Goal: Complete application form: Complete application form

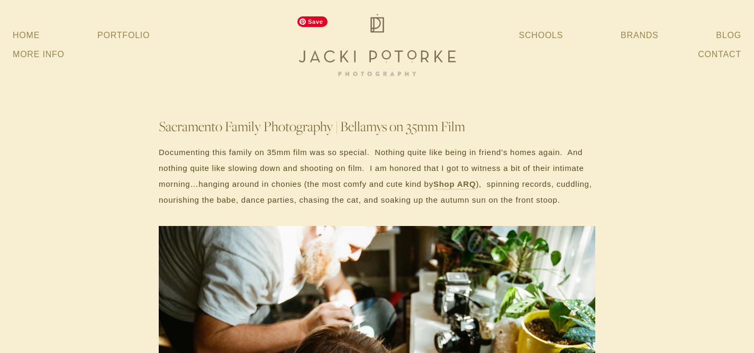
click at [400, 74] on img at bounding box center [377, 45] width 169 height 68
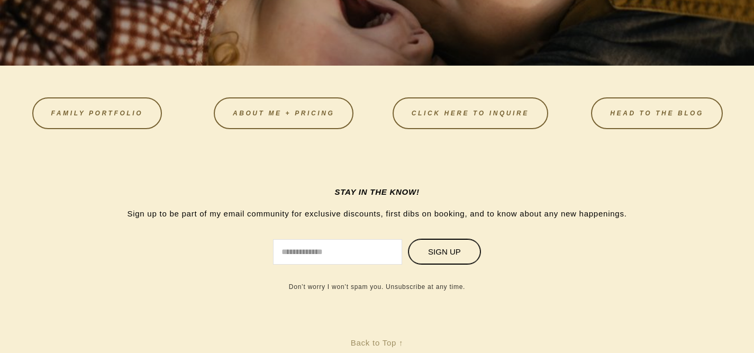
scroll to position [3025, 0]
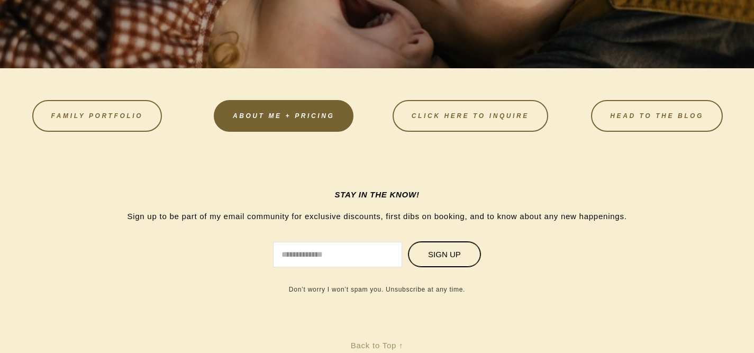
click at [316, 132] on link "About Me + Pricing" at bounding box center [284, 116] width 140 height 32
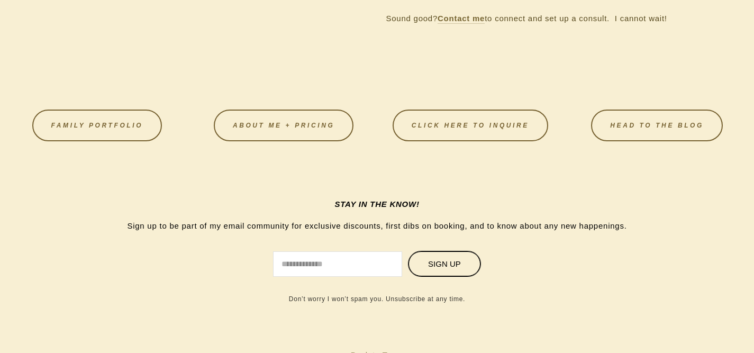
scroll to position [1324, 0]
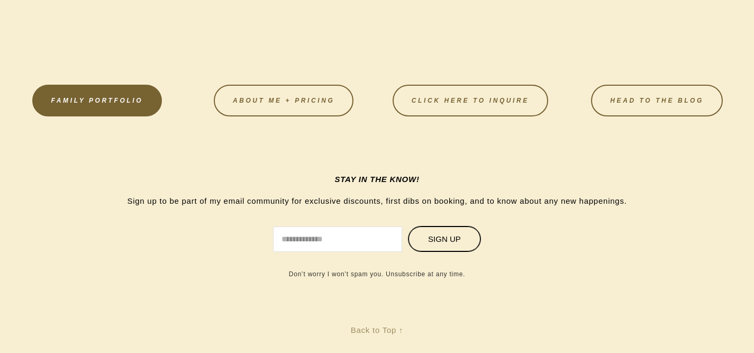
click at [127, 116] on link "FAMILY PORTFOLIO" at bounding box center [97, 101] width 130 height 32
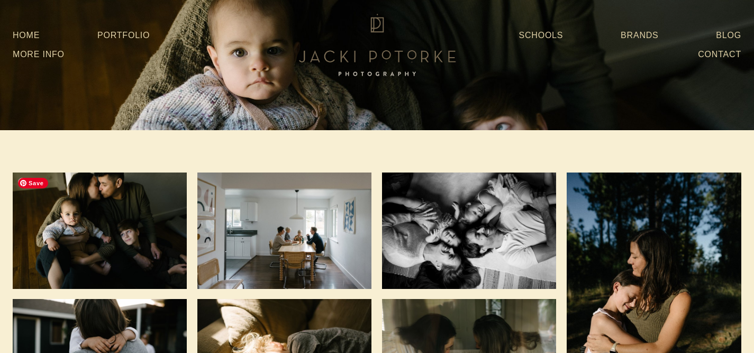
click at [131, 189] on img at bounding box center [100, 231] width 174 height 116
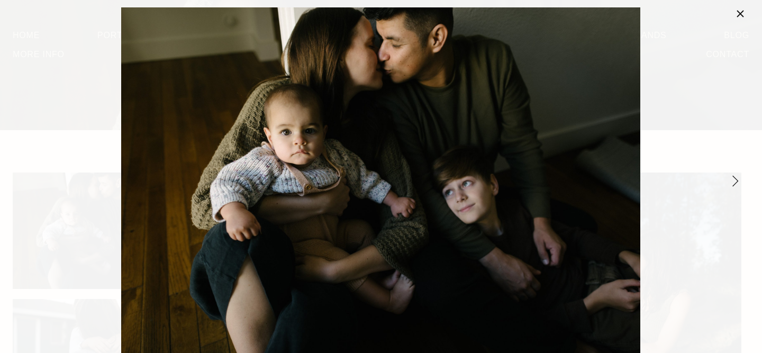
click at [735, 177] on link "Next Item" at bounding box center [735, 180] width 23 height 23
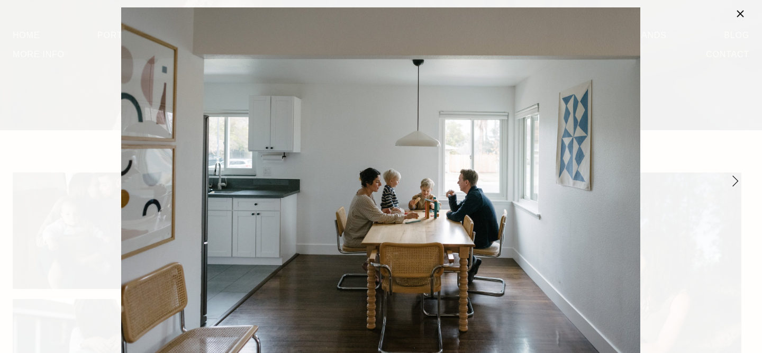
click at [735, 177] on link "Next Item" at bounding box center [735, 180] width 23 height 23
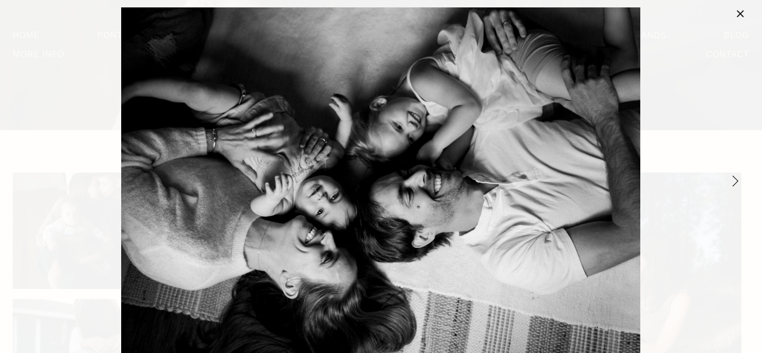
click at [735, 177] on link "Next Item" at bounding box center [735, 180] width 23 height 23
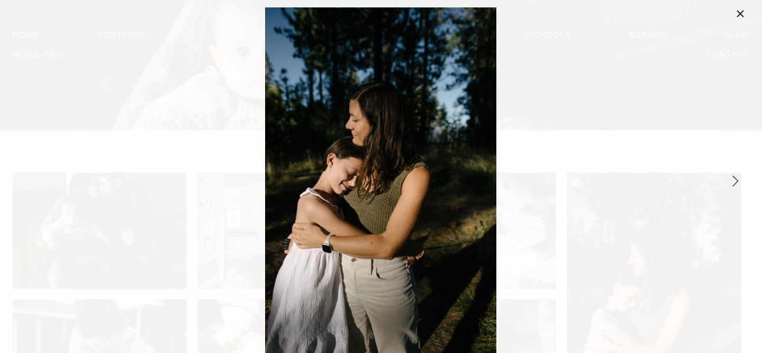
click at [735, 177] on link "Next Item" at bounding box center [735, 180] width 23 height 23
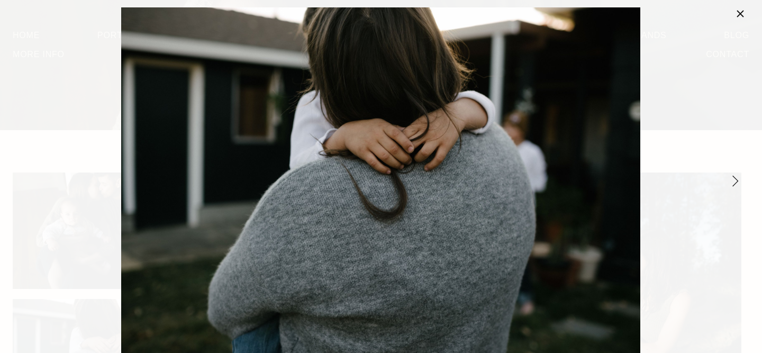
click at [735, 177] on link "Next Item" at bounding box center [735, 180] width 23 height 23
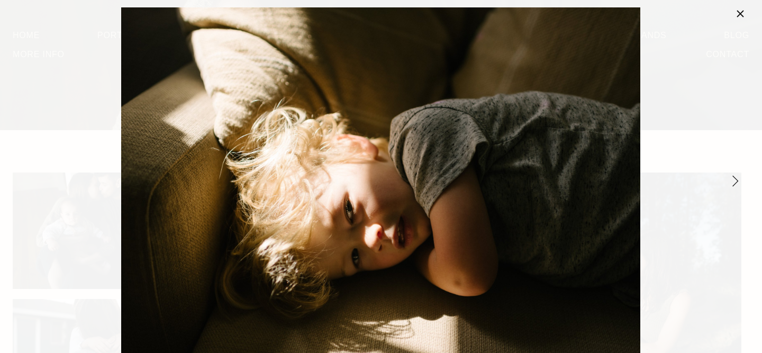
click at [735, 177] on link "Next Item" at bounding box center [735, 180] width 23 height 23
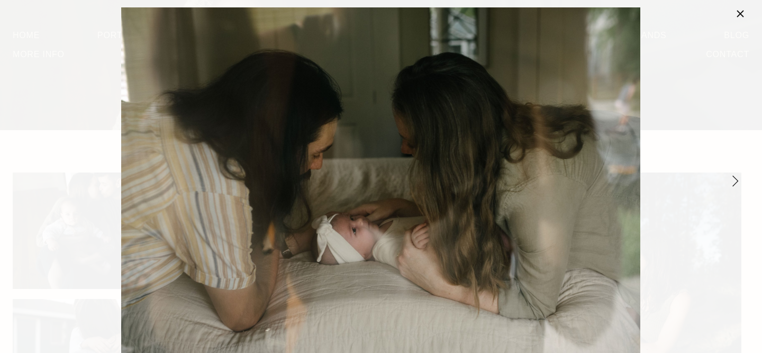
click at [735, 177] on link "Next Item" at bounding box center [735, 180] width 23 height 23
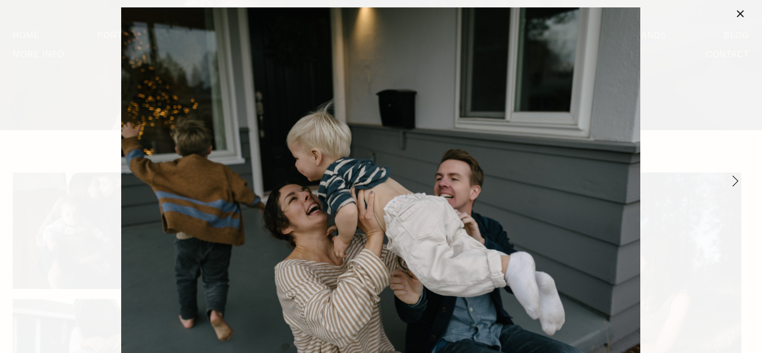
click at [735, 177] on link "Next Item" at bounding box center [735, 180] width 23 height 23
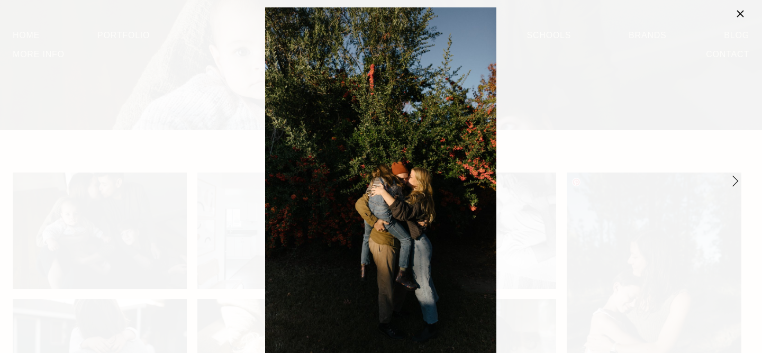
click at [735, 177] on link "Next Item" at bounding box center [735, 180] width 23 height 23
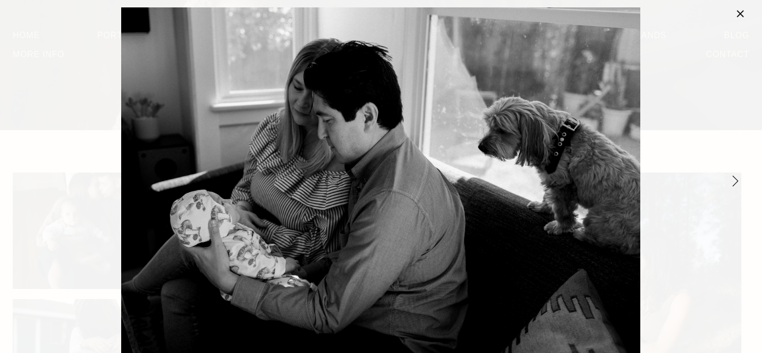
click at [735, 177] on link "Next Item" at bounding box center [735, 180] width 23 height 23
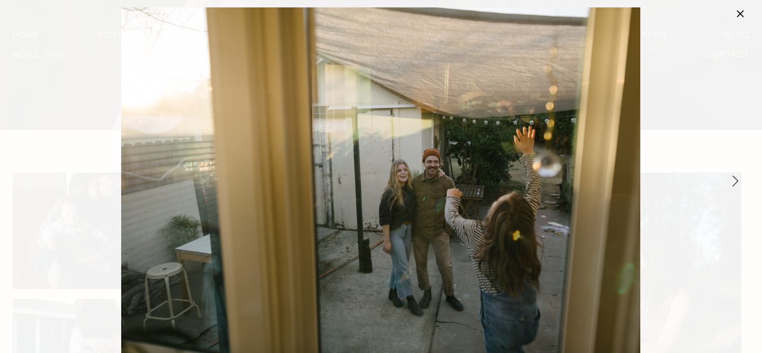
click at [735, 177] on link "Next Item" at bounding box center [735, 180] width 23 height 23
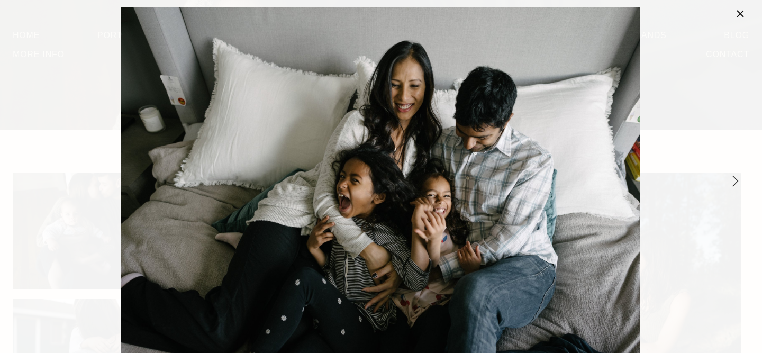
click at [735, 177] on link "Next Item" at bounding box center [735, 180] width 23 height 23
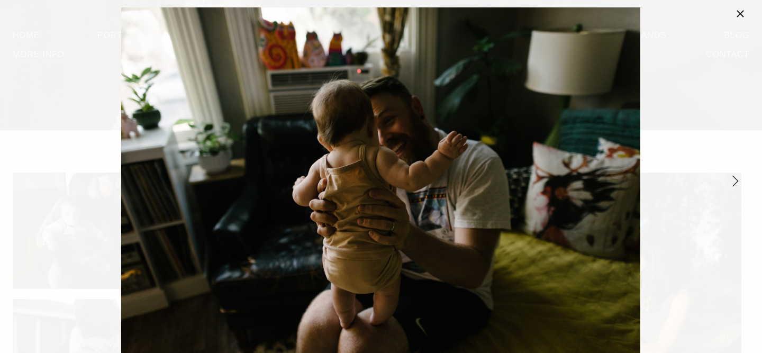
click at [735, 177] on link "Next Item" at bounding box center [735, 180] width 23 height 23
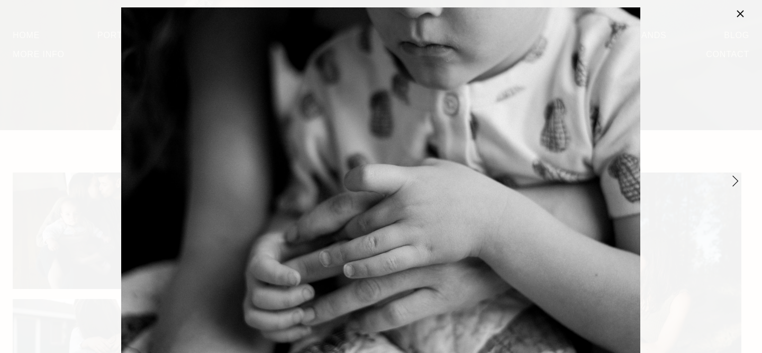
click at [735, 177] on link "Next Item" at bounding box center [735, 180] width 23 height 23
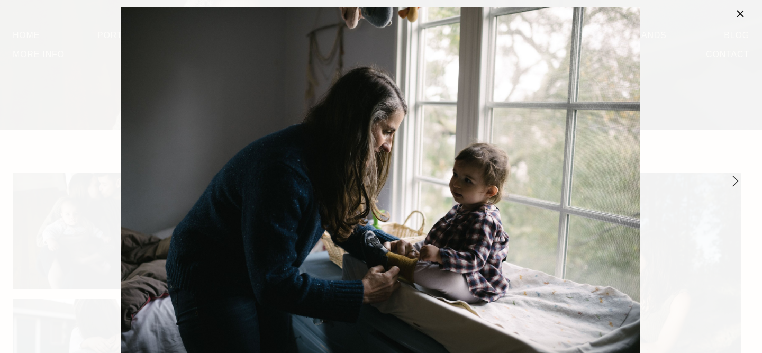
click at [735, 177] on link "Next Item" at bounding box center [735, 180] width 23 height 23
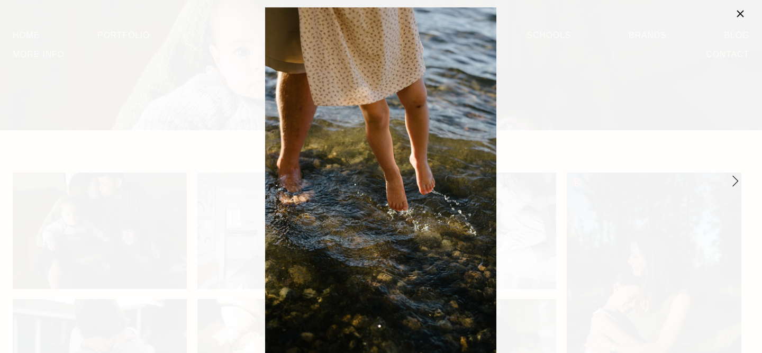
click at [735, 177] on link "Next Item" at bounding box center [735, 180] width 23 height 23
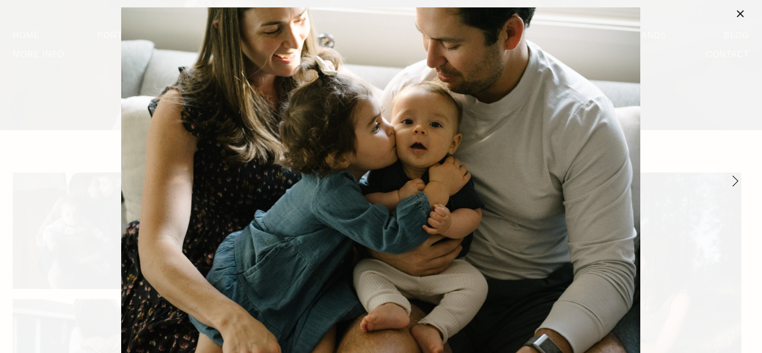
click at [735, 177] on link "Next Item" at bounding box center [735, 180] width 23 height 23
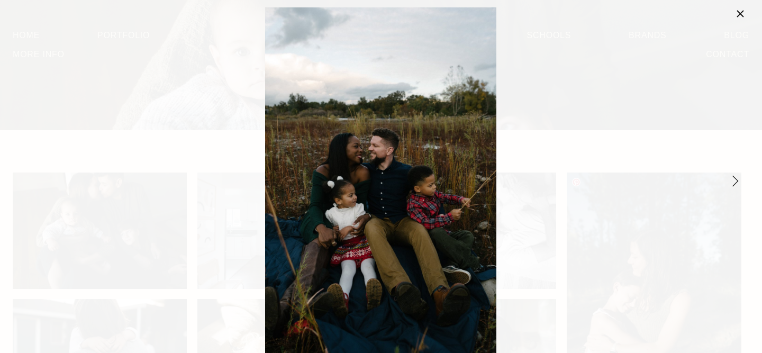
click at [735, 177] on link "Next Item" at bounding box center [735, 180] width 23 height 23
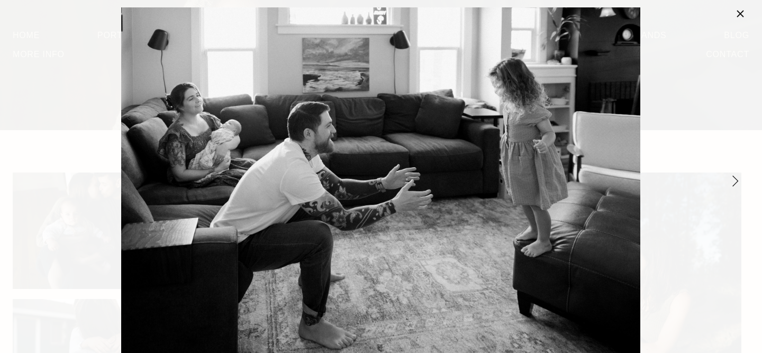
click at [735, 177] on link "Next Item" at bounding box center [735, 180] width 23 height 23
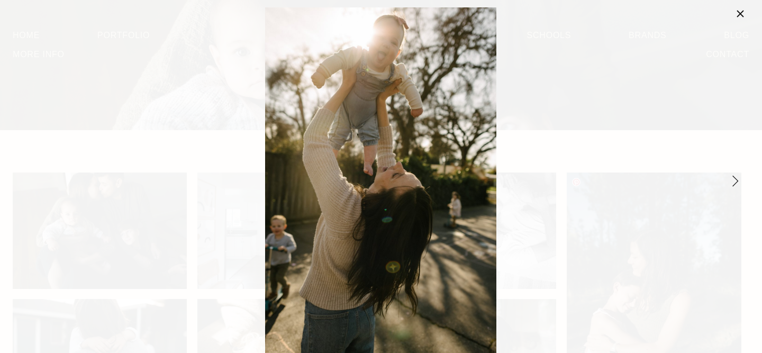
click at [735, 177] on link "Next Item" at bounding box center [735, 180] width 23 height 23
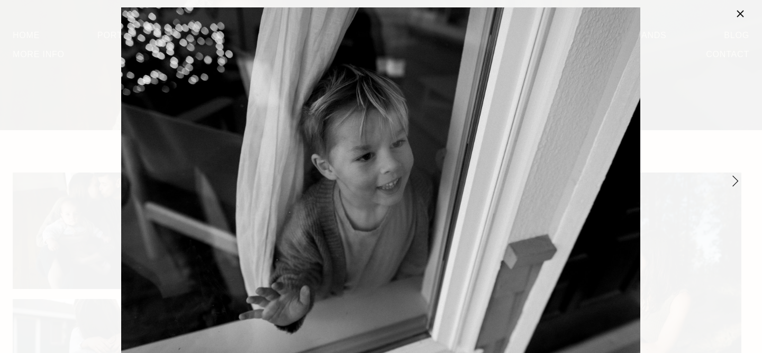
click at [735, 177] on link "Next Item" at bounding box center [735, 180] width 23 height 23
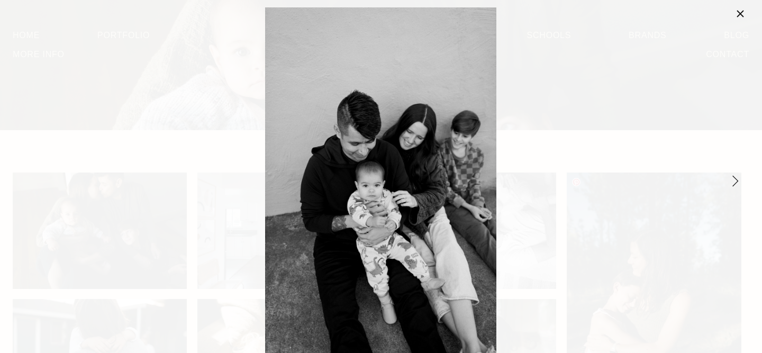
click at [735, 177] on link "Next Item" at bounding box center [735, 180] width 23 height 23
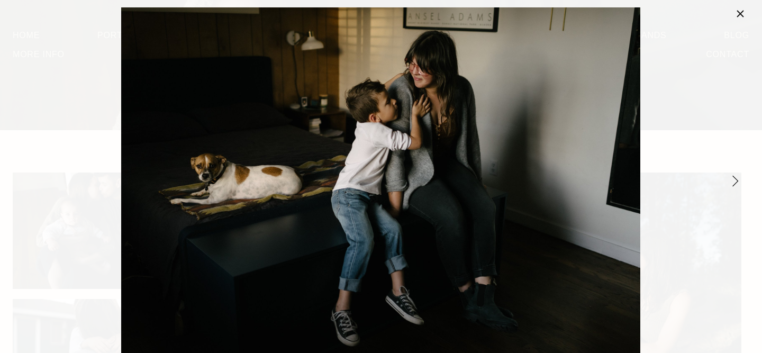
click at [735, 177] on link "Next Item" at bounding box center [735, 180] width 23 height 23
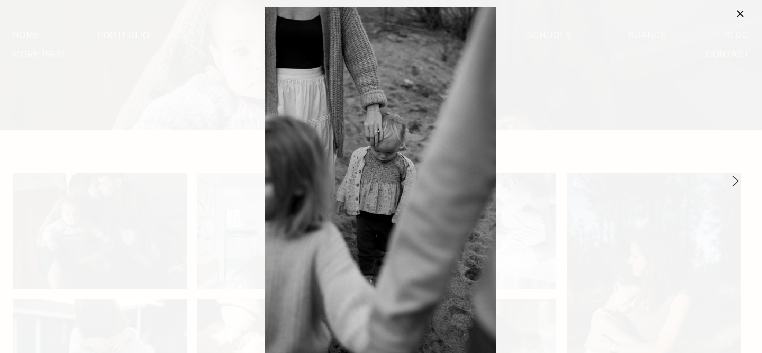
click at [735, 177] on link "Next Item" at bounding box center [735, 180] width 23 height 23
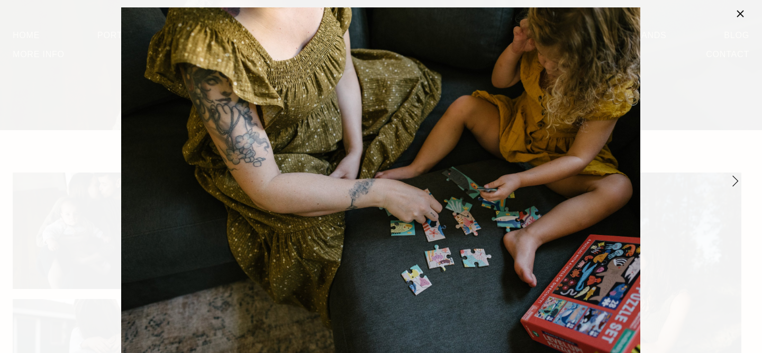
click at [735, 177] on link "Next Item" at bounding box center [735, 180] width 23 height 23
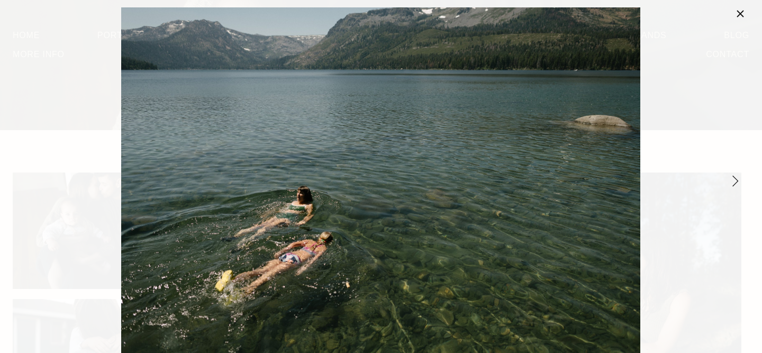
click at [735, 177] on link "Next Item" at bounding box center [735, 180] width 23 height 23
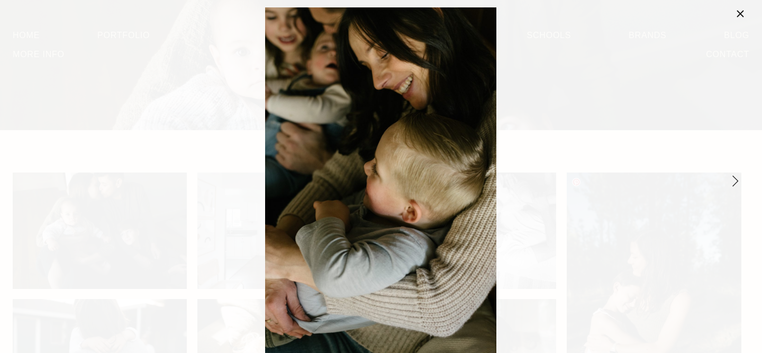
click at [735, 177] on link "Next Item" at bounding box center [735, 180] width 23 height 23
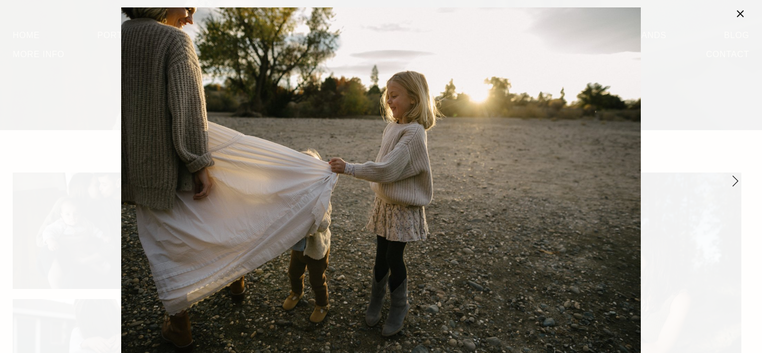
click at [735, 177] on link "Next Item" at bounding box center [735, 180] width 23 height 23
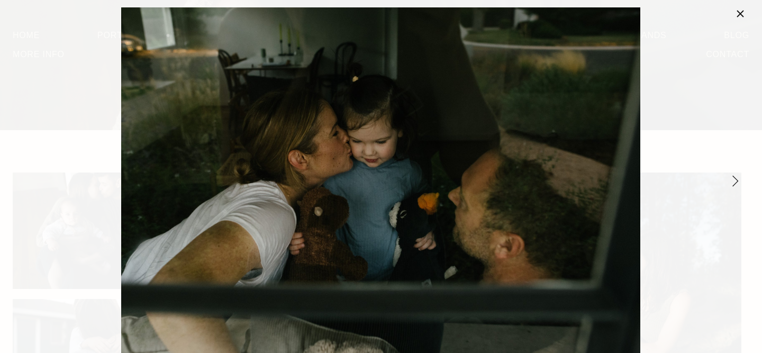
click at [735, 177] on link "Next Item" at bounding box center [735, 180] width 23 height 23
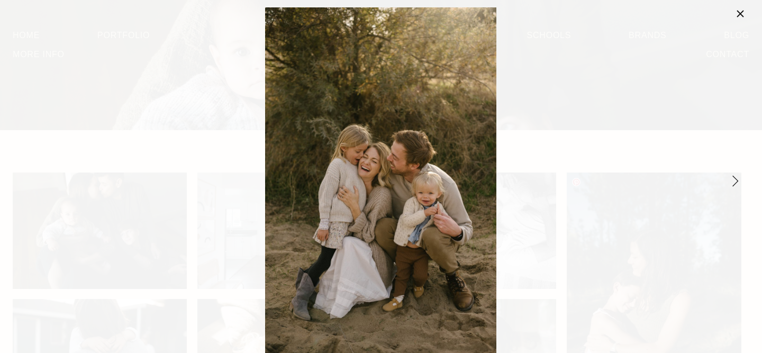
click at [735, 177] on link "Next Item" at bounding box center [735, 180] width 23 height 23
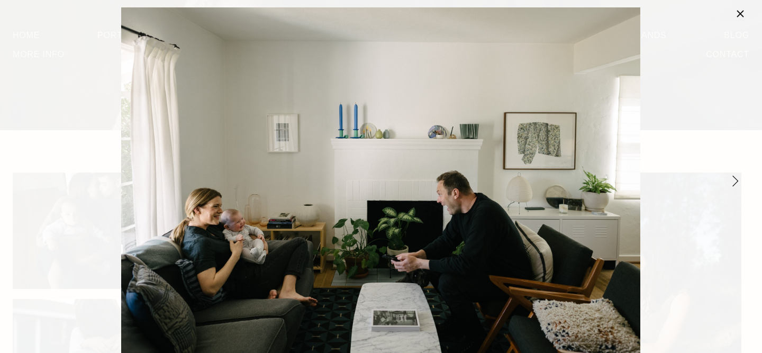
click at [735, 177] on link "Next Item" at bounding box center [735, 180] width 23 height 23
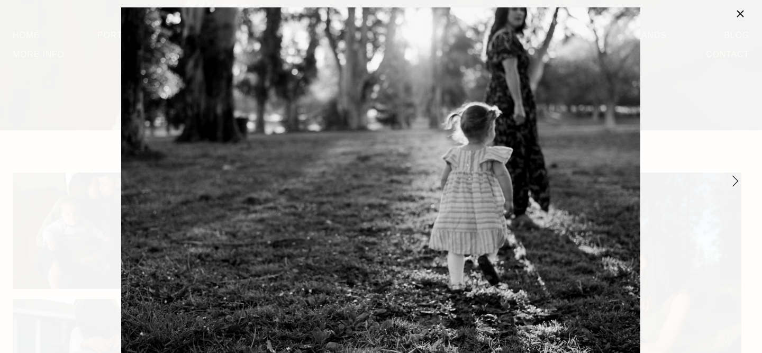
click at [735, 177] on link "Next Item" at bounding box center [735, 180] width 23 height 23
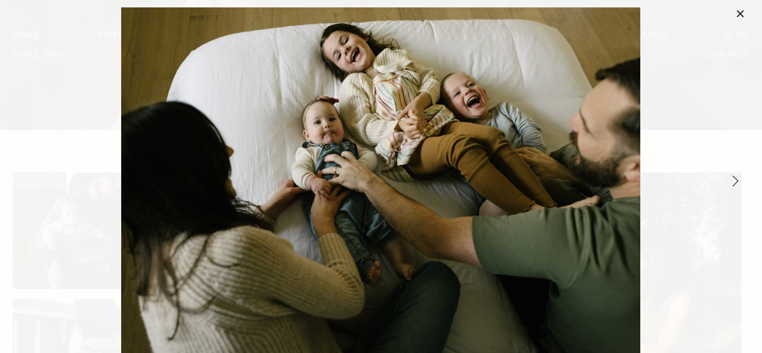
click at [735, 177] on link "Next Item" at bounding box center [735, 180] width 23 height 23
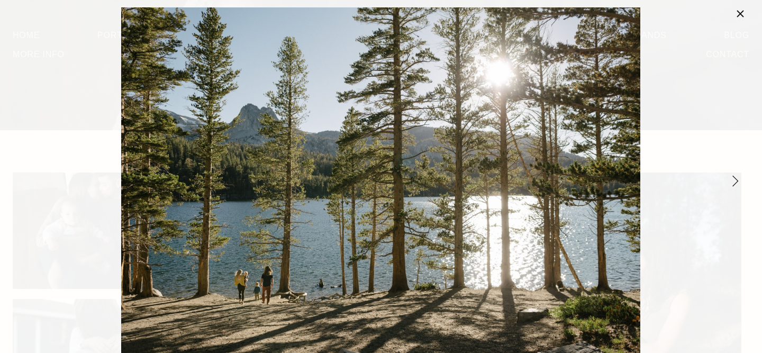
click at [735, 177] on link "Next Item" at bounding box center [735, 180] width 23 height 23
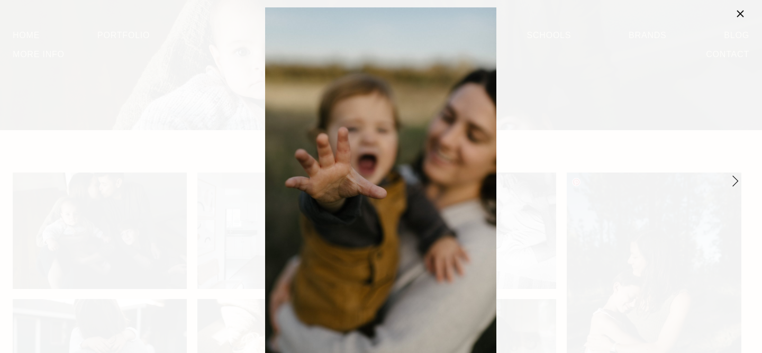
click at [735, 177] on link "Next Item" at bounding box center [735, 180] width 23 height 23
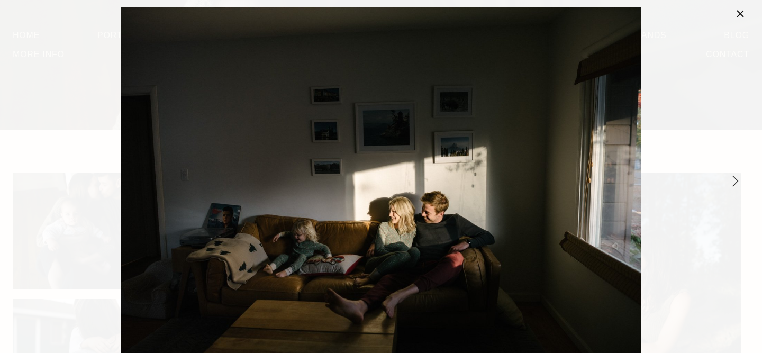
click at [735, 177] on link "Next Item" at bounding box center [735, 180] width 23 height 23
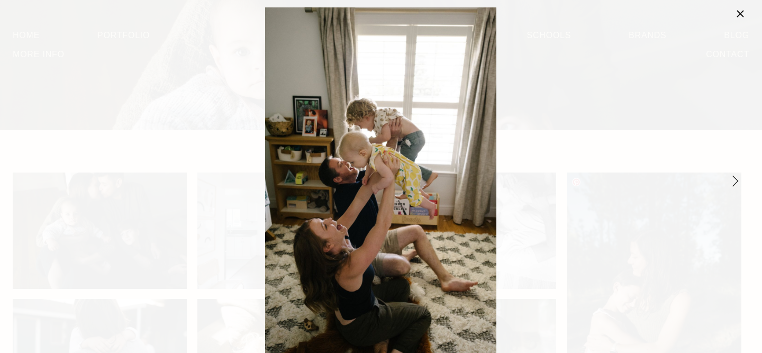
click at [735, 177] on link "Next Item" at bounding box center [735, 180] width 23 height 23
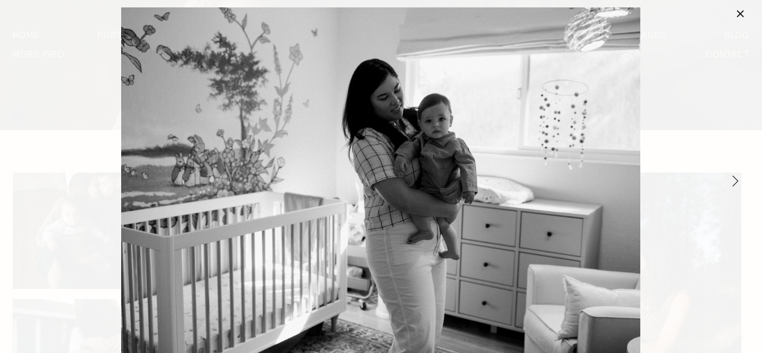
click at [735, 177] on link "Next Item" at bounding box center [735, 180] width 23 height 23
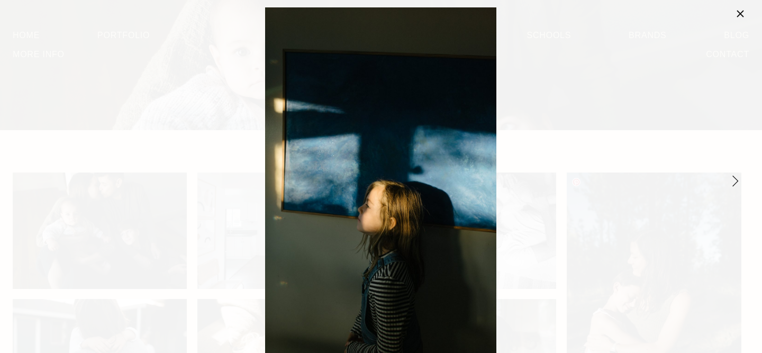
click at [735, 177] on link "Next Item" at bounding box center [735, 180] width 23 height 23
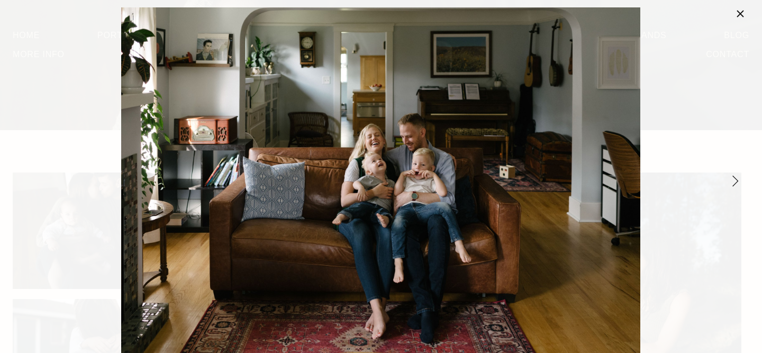
click at [735, 177] on link "Next Item" at bounding box center [735, 180] width 23 height 23
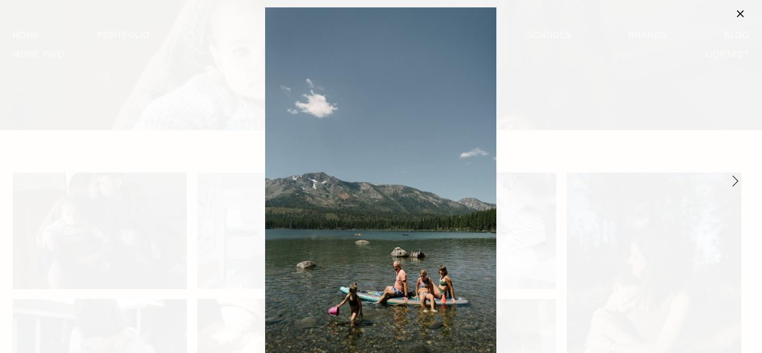
click at [735, 177] on link "Next Item" at bounding box center [735, 180] width 23 height 23
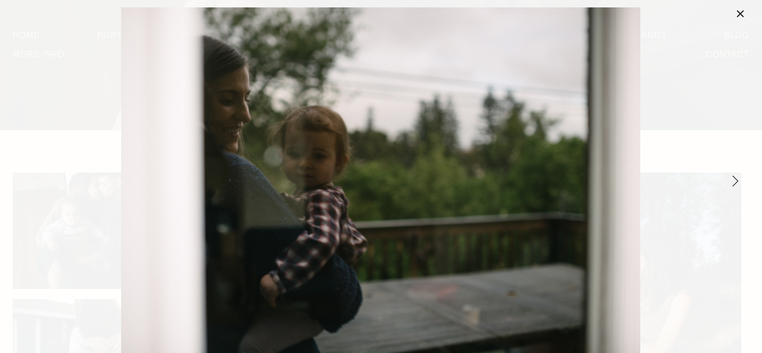
click at [735, 177] on link "Next Item" at bounding box center [735, 180] width 23 height 23
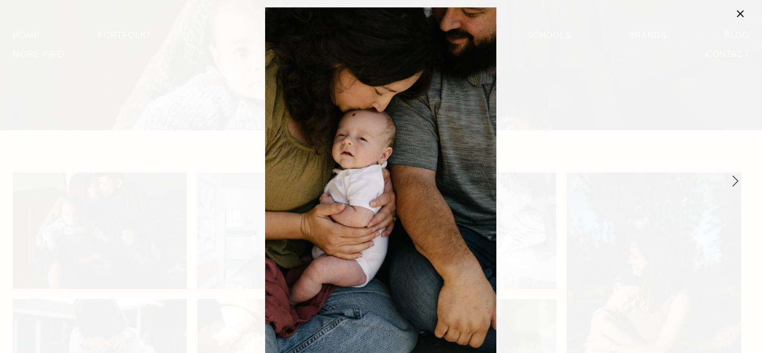
click at [735, 177] on link "Next Item" at bounding box center [735, 180] width 23 height 23
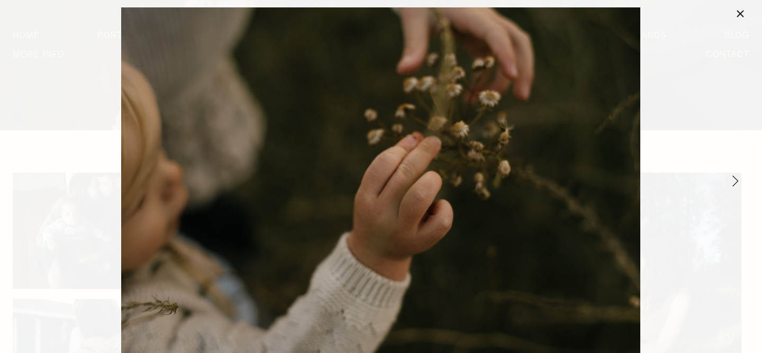
click at [735, 177] on link "Next Item" at bounding box center [735, 180] width 23 height 23
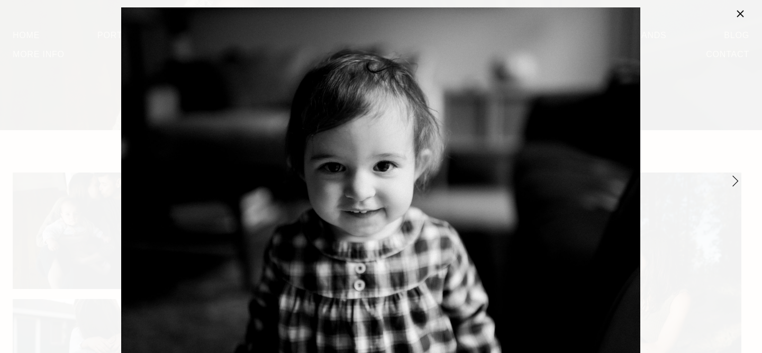
click at [735, 177] on link "Next Item" at bounding box center [735, 180] width 23 height 23
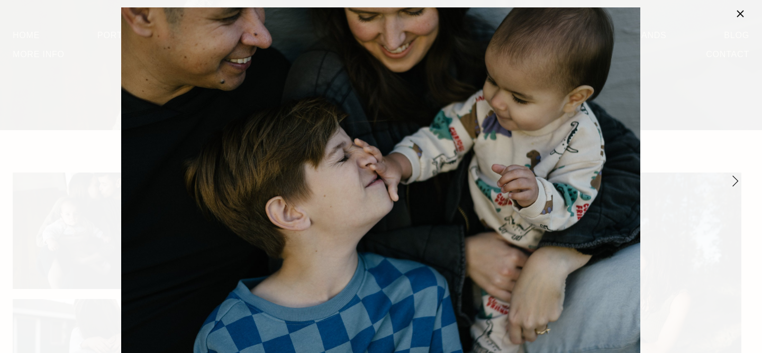
click at [735, 177] on link "Next Item" at bounding box center [735, 180] width 23 height 23
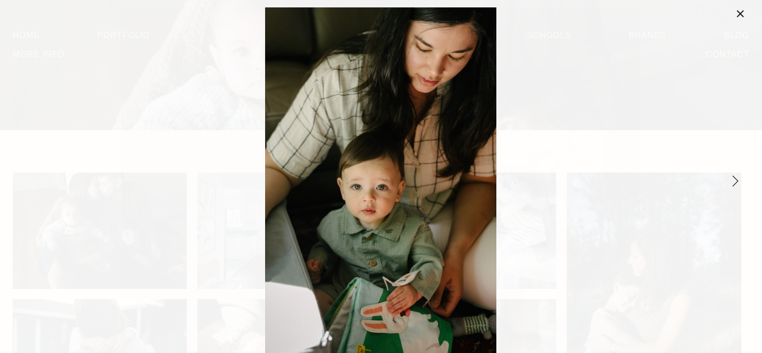
click at [735, 177] on link "Next Item" at bounding box center [735, 180] width 23 height 23
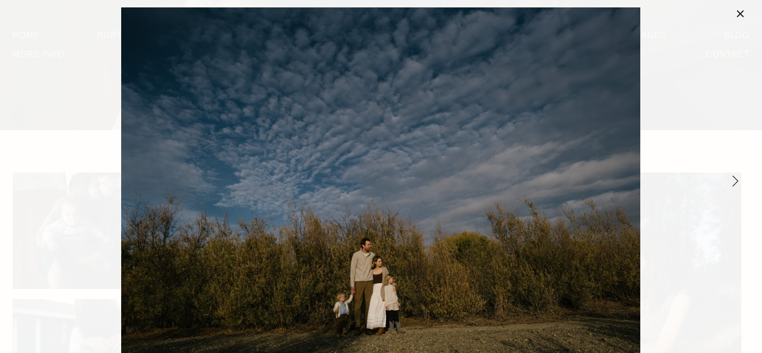
click at [735, 177] on link "Next Item" at bounding box center [735, 180] width 23 height 23
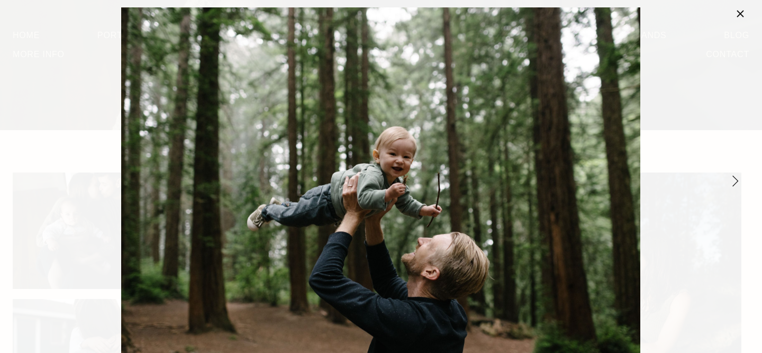
click at [735, 177] on link "Next Item" at bounding box center [735, 180] width 23 height 23
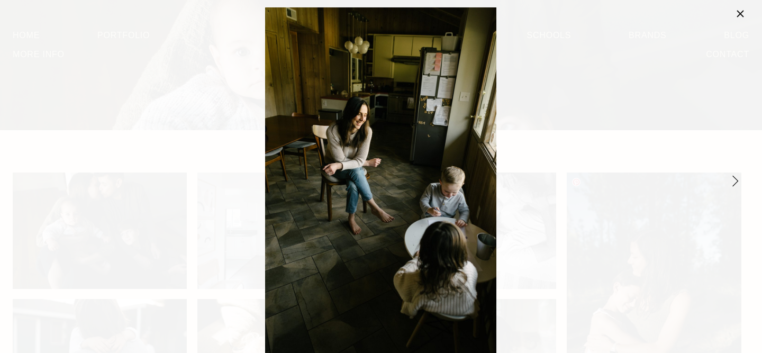
click at [735, 177] on link "Next Item" at bounding box center [735, 180] width 23 height 23
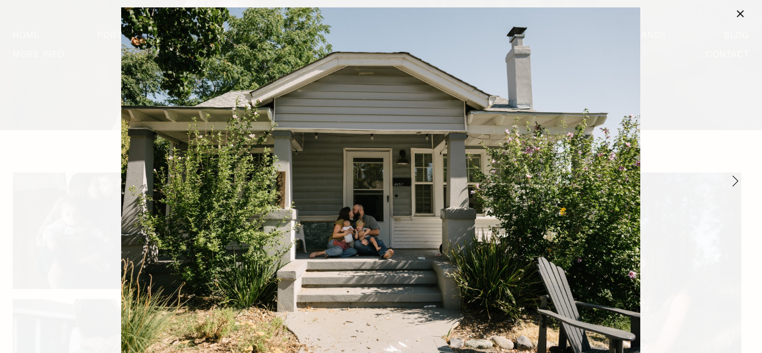
click at [735, 177] on link "Next Item" at bounding box center [735, 180] width 23 height 23
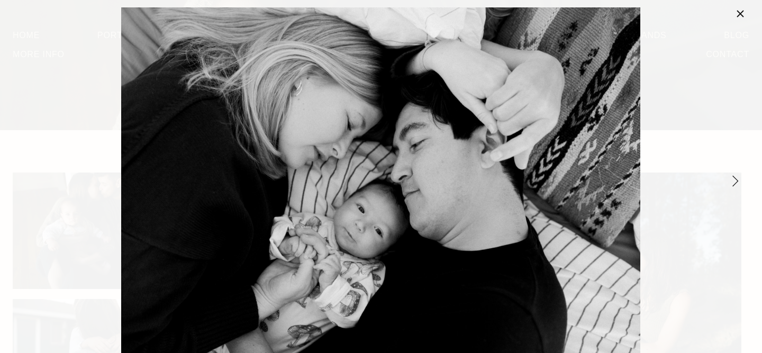
click at [735, 177] on link "Next Item" at bounding box center [735, 180] width 23 height 23
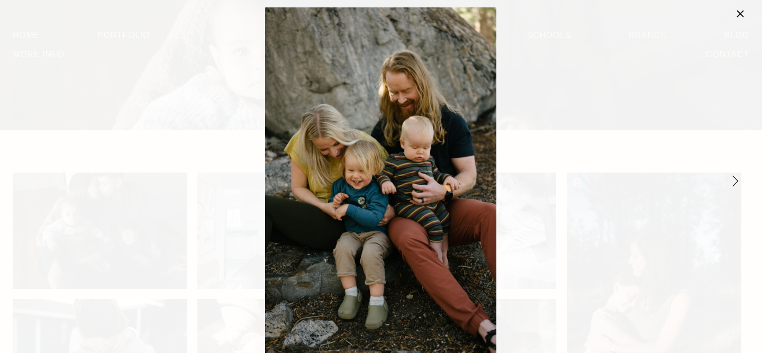
click at [735, 177] on link "Next Item" at bounding box center [735, 180] width 23 height 23
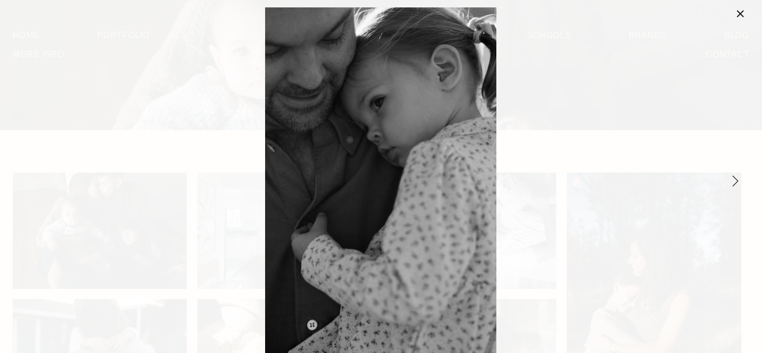
click at [735, 177] on link "Next Item" at bounding box center [735, 180] width 23 height 23
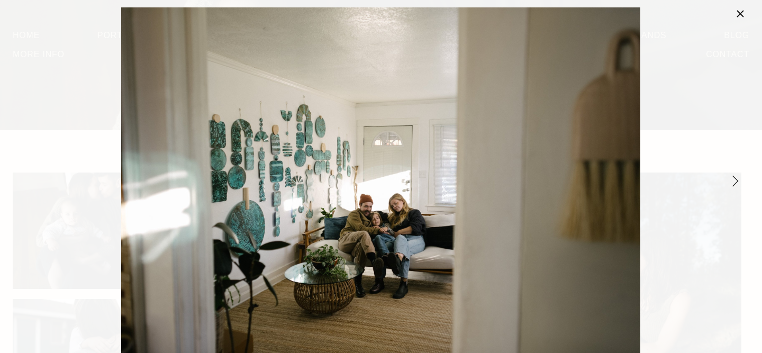
click at [735, 177] on link "Next Item" at bounding box center [735, 180] width 23 height 23
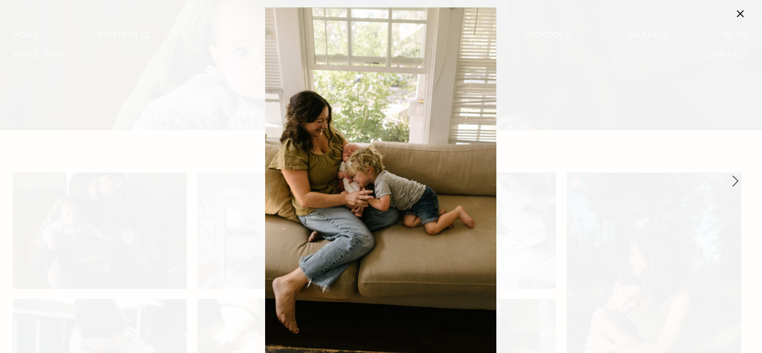
click at [735, 177] on link "Next Item" at bounding box center [735, 180] width 23 height 23
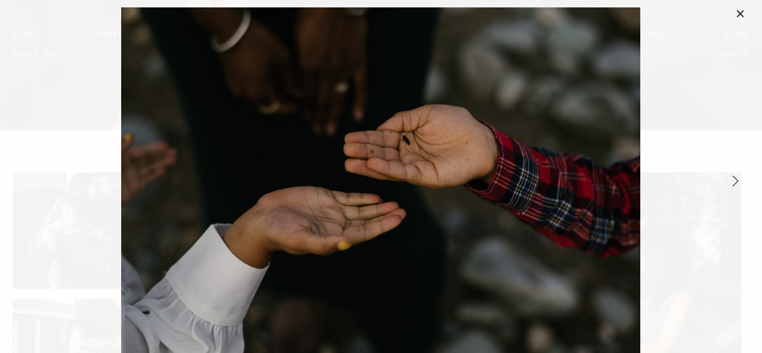
click at [735, 177] on link "Next Item" at bounding box center [735, 180] width 23 height 23
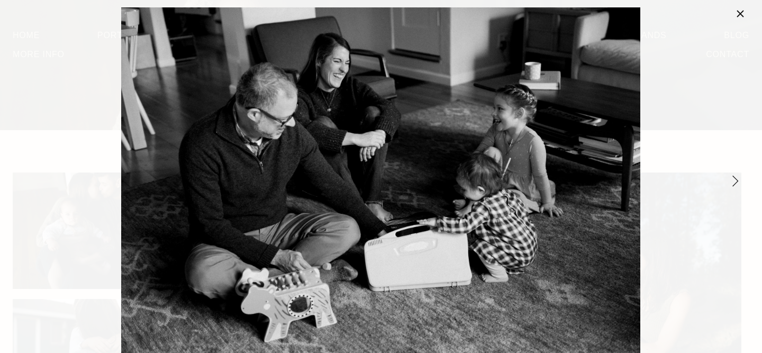
click at [735, 177] on link "Next Item" at bounding box center [735, 180] width 23 height 23
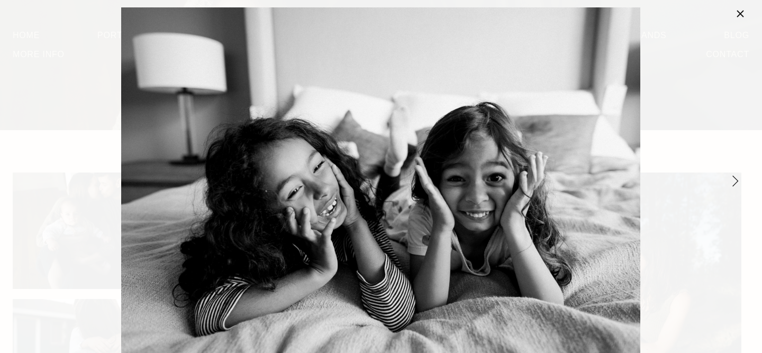
click at [735, 177] on link "Next Item" at bounding box center [735, 180] width 23 height 23
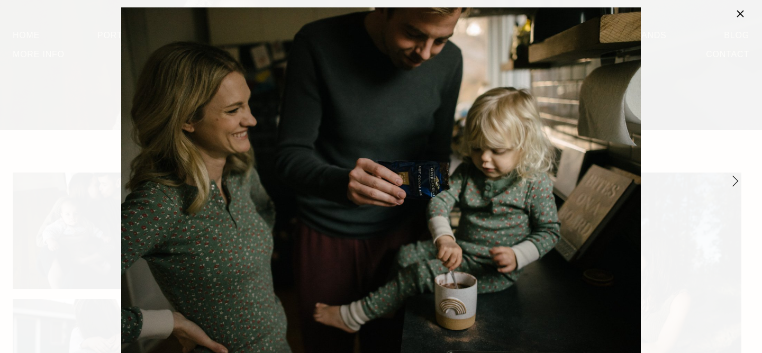
click at [735, 177] on link "Next Item" at bounding box center [735, 180] width 23 height 23
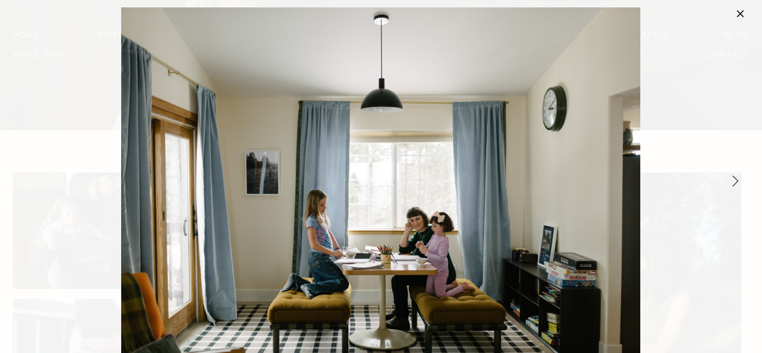
click at [735, 177] on link "Next Item" at bounding box center [735, 180] width 23 height 23
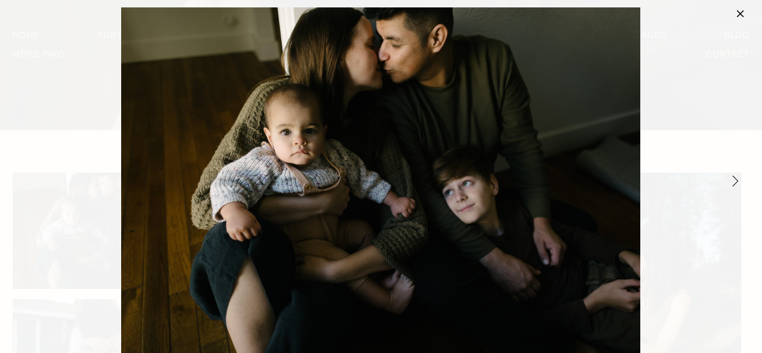
click at [735, 177] on link "Next Item" at bounding box center [735, 180] width 23 height 23
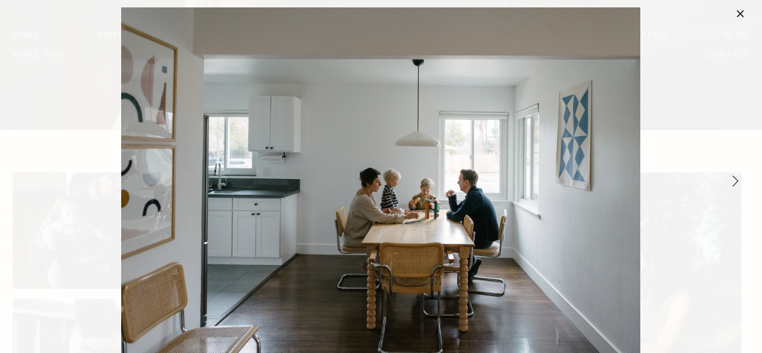
click at [743, 11] on link "Close" at bounding box center [740, 13] width 13 height 13
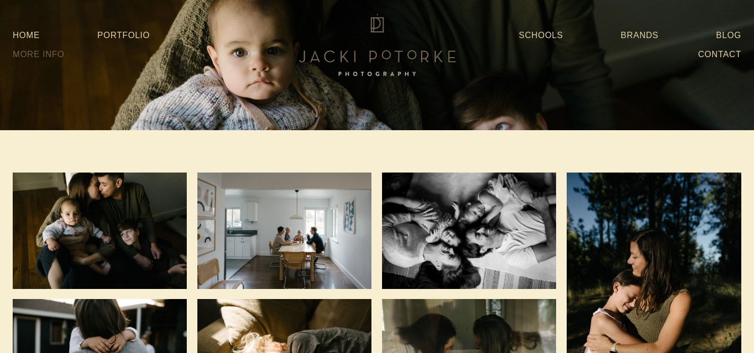
click at [38, 53] on link "More Info" at bounding box center [39, 54] width 52 height 19
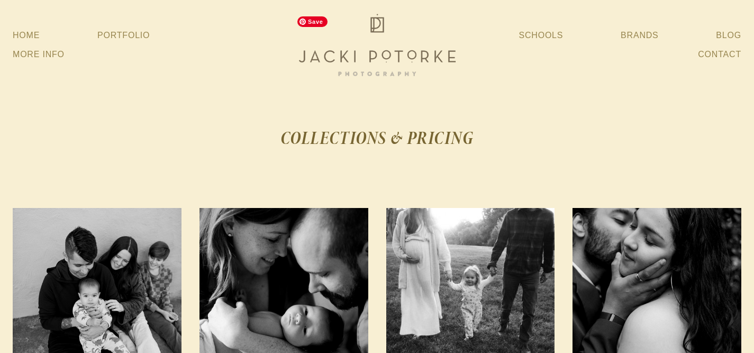
click at [430, 46] on img at bounding box center [377, 45] width 169 height 68
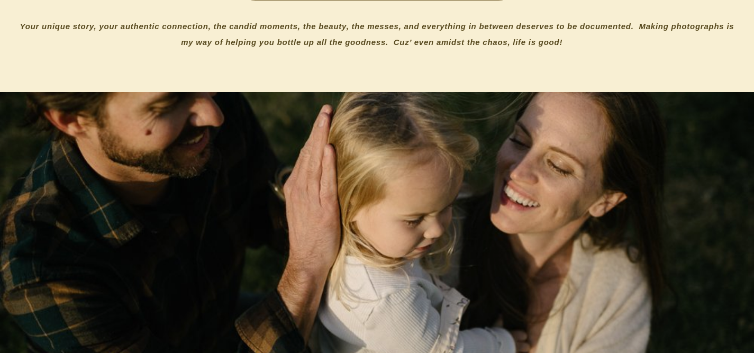
scroll to position [880, 0]
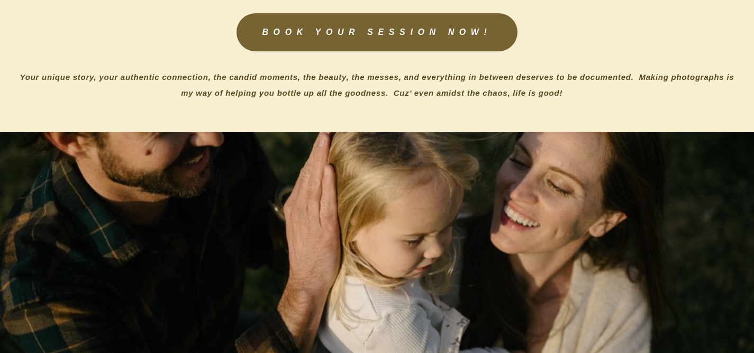
click at [465, 39] on link "BOOK YOUR SESSION NOW!" at bounding box center [377, 32] width 281 height 38
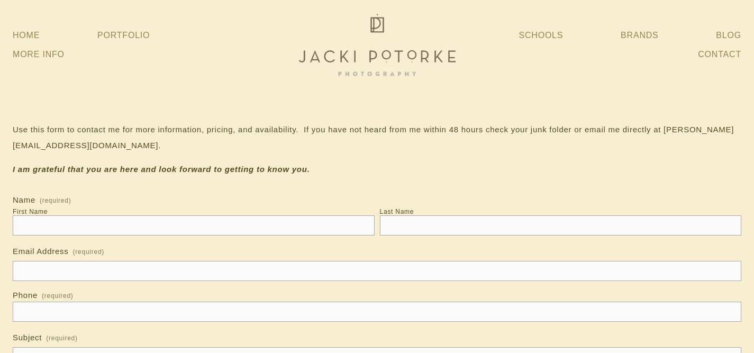
click at [264, 231] on input "First Name" at bounding box center [194, 225] width 362 height 20
type input "******"
type input "**********"
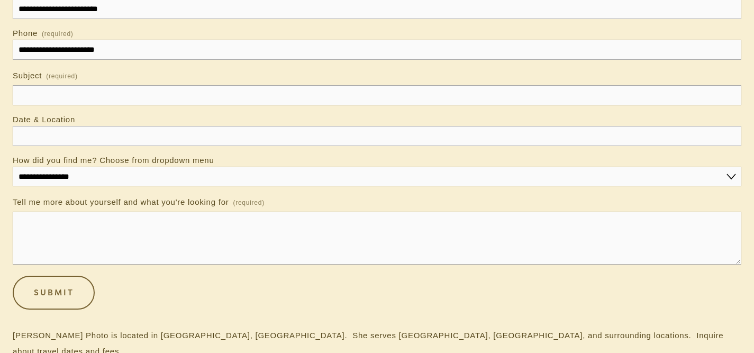
scroll to position [266, 0]
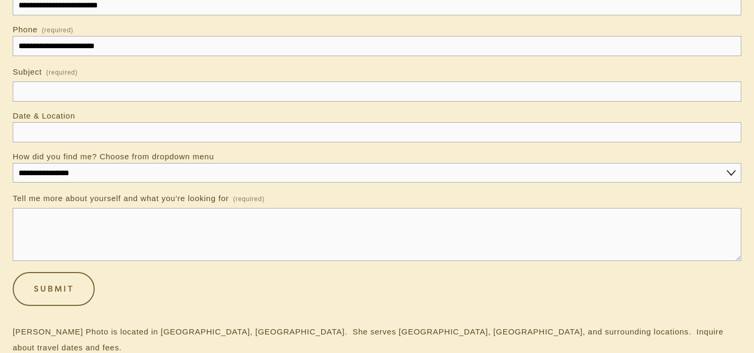
click at [217, 97] on input "Subject (required)" at bounding box center [377, 92] width 729 height 20
click at [97, 100] on input "Subject (required)" at bounding box center [377, 92] width 729 height 20
type input "*"
type input "**********"
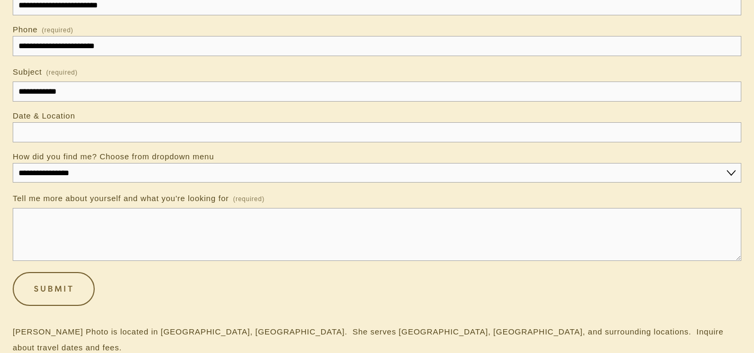
click at [73, 134] on input "Date & Location" at bounding box center [377, 132] width 729 height 20
type input "**********"
click at [62, 182] on select "**********" at bounding box center [377, 173] width 729 height 20
select select "*****"
click at [66, 239] on textarea "Tell me more about yourself and what you're looking for (required)" at bounding box center [377, 234] width 729 height 53
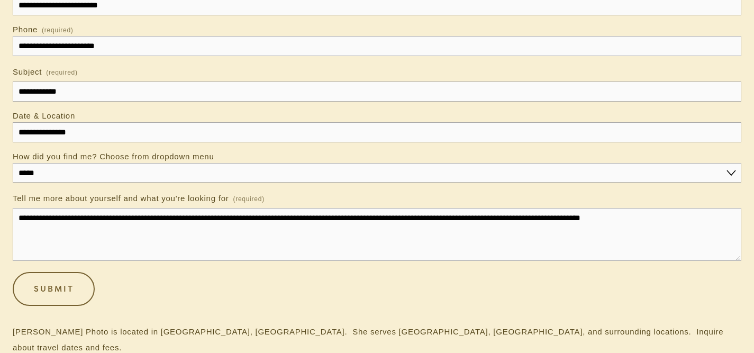
drag, startPoint x: 665, startPoint y: 233, endPoint x: 500, endPoint y: 227, distance: 165.3
click at [500, 227] on textarea "**********" at bounding box center [377, 234] width 729 height 53
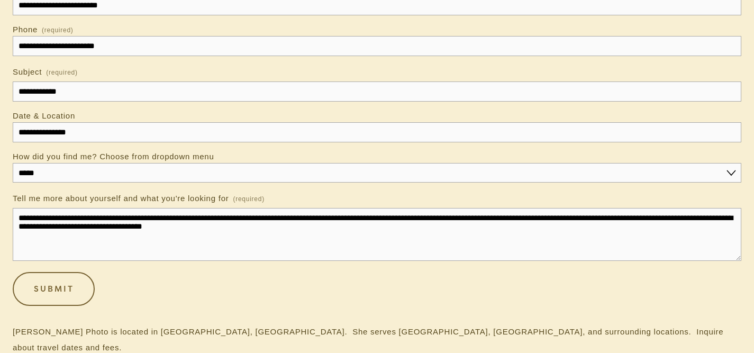
click at [138, 227] on textarea "**********" at bounding box center [377, 234] width 729 height 53
click at [501, 227] on textarea "**********" at bounding box center [377, 234] width 729 height 53
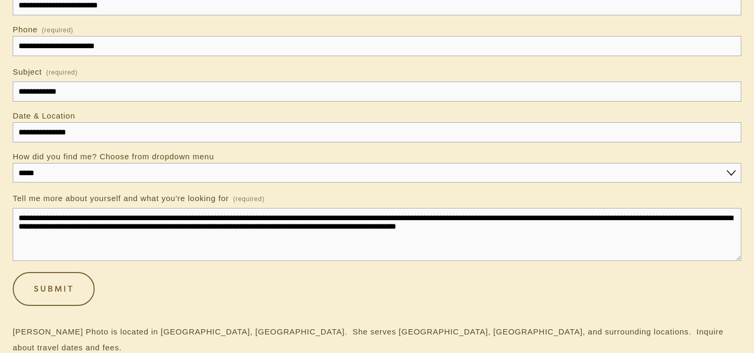
click at [30, 228] on textarea "**********" at bounding box center [377, 234] width 729 height 53
click at [141, 226] on textarea "**********" at bounding box center [377, 234] width 729 height 53
click at [88, 239] on textarea "**********" at bounding box center [377, 234] width 729 height 53
click at [599, 241] on textarea "**********" at bounding box center [377, 234] width 729 height 53
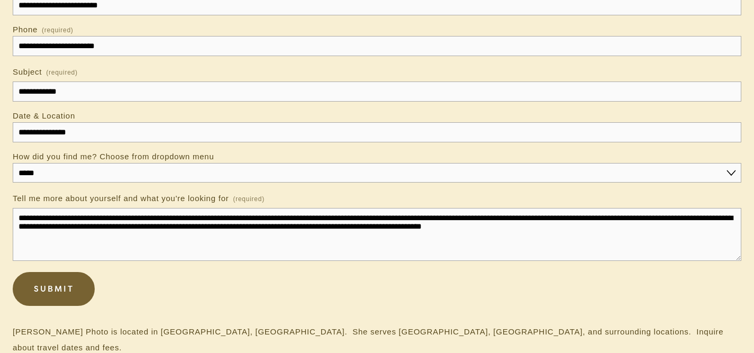
type textarea "**********"
click at [79, 287] on button "Submit Submit" at bounding box center [54, 289] width 82 height 34
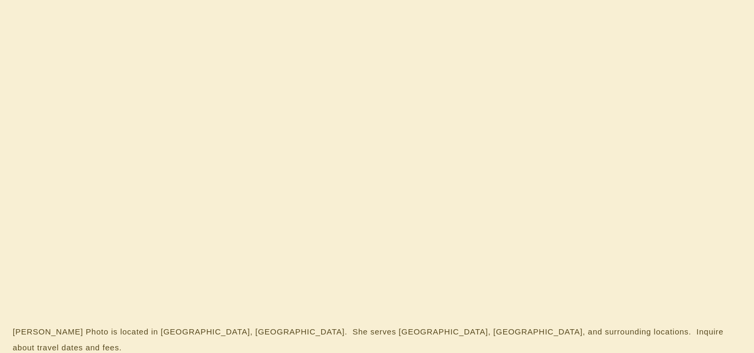
scroll to position [37, 0]
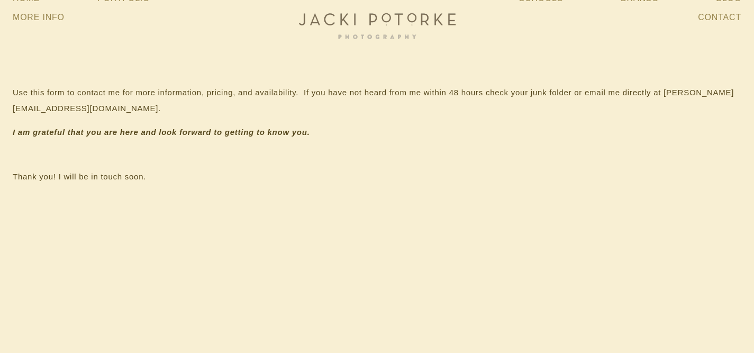
click at [400, 14] on img at bounding box center [377, 8] width 169 height 68
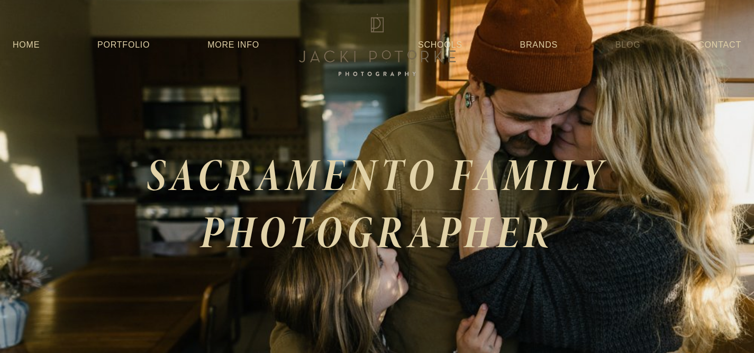
click at [635, 47] on link "Blog" at bounding box center [628, 44] width 25 height 19
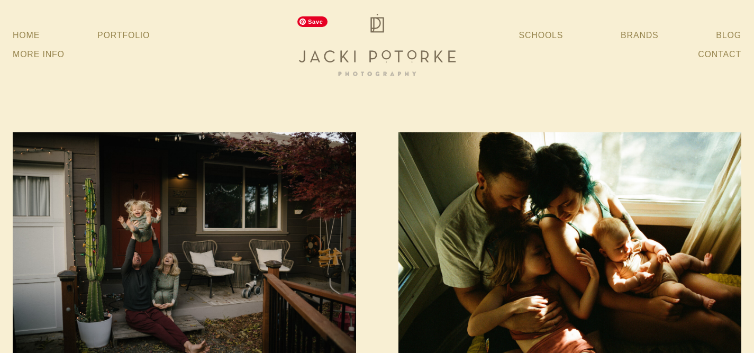
click at [426, 52] on img at bounding box center [377, 45] width 169 height 68
